Goal: Transaction & Acquisition: Purchase product/service

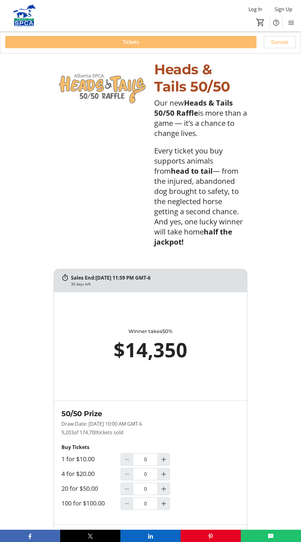
scroll to position [234, 0]
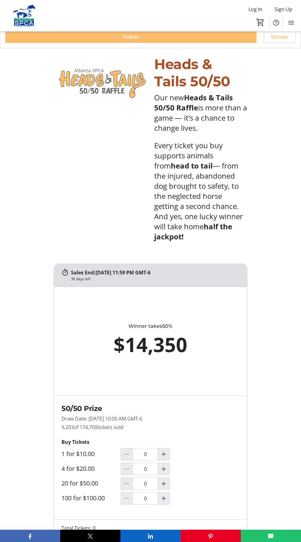
click at [64, 465] on label "4 for $20.00" at bounding box center [77, 468] width 33 height 7
click at [133, 463] on input "0" at bounding box center [145, 469] width 25 height 12
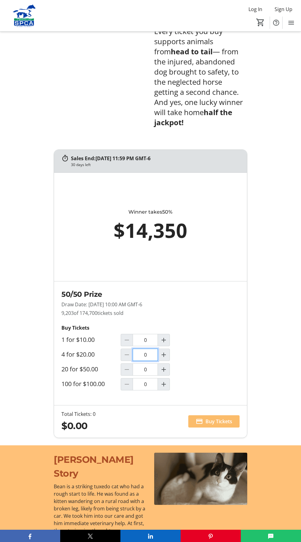
scroll to position [350, 0]
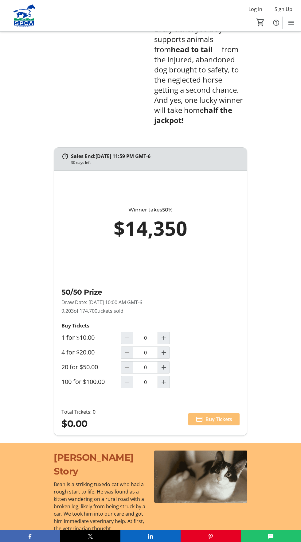
click at [235, 412] on span at bounding box center [213, 419] width 51 height 15
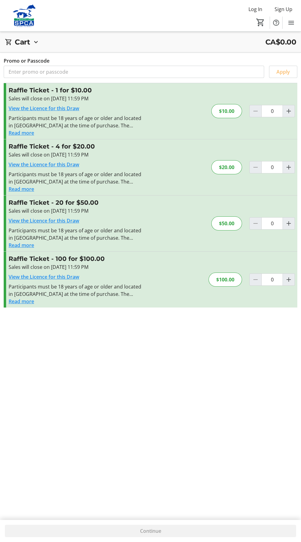
click at [238, 163] on div "$20.00" at bounding box center [226, 167] width 31 height 14
click at [242, 167] on div "Raffle Ticket - 4 for $20.00 Sales will close on [DATE] 11:59 PM View the Licen…" at bounding box center [150, 167] width 293 height 56
click at [85, 145] on h3 "Raffle Ticket - 4 for $20.00" at bounding box center [76, 146] width 134 height 9
